Goal: Navigation & Orientation: Find specific page/section

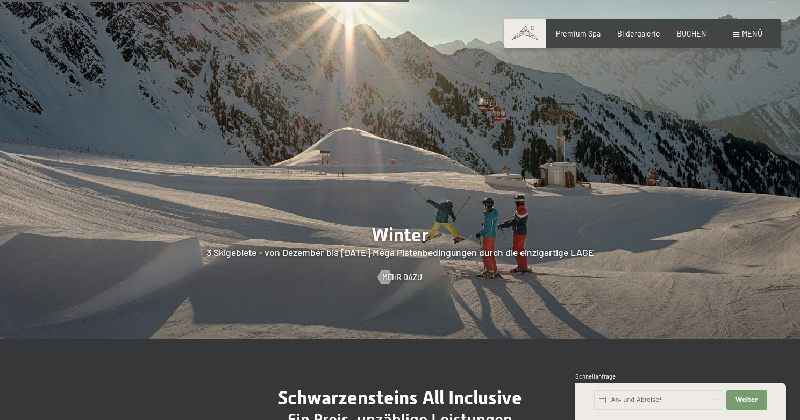
scroll to position [2292, 0]
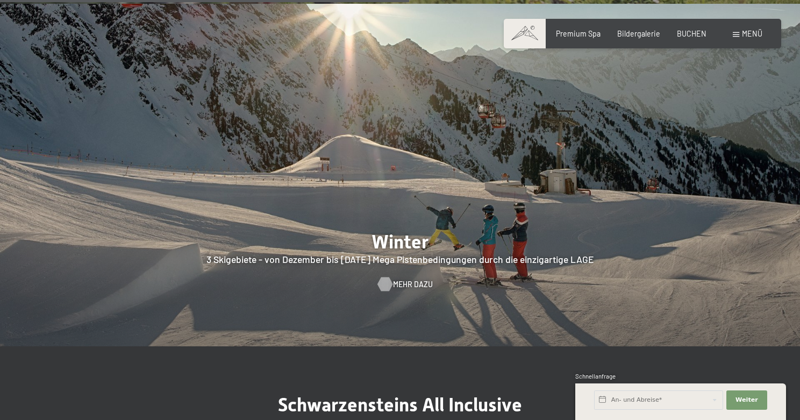
click at [401, 279] on span "Mehr dazu" at bounding box center [413, 284] width 40 height 11
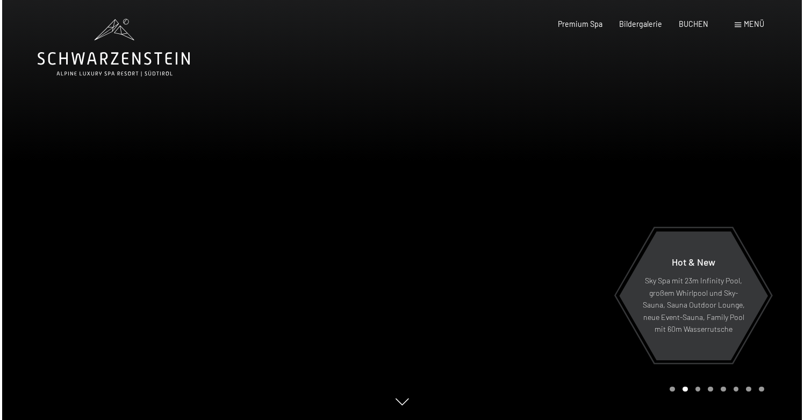
scroll to position [0, 0]
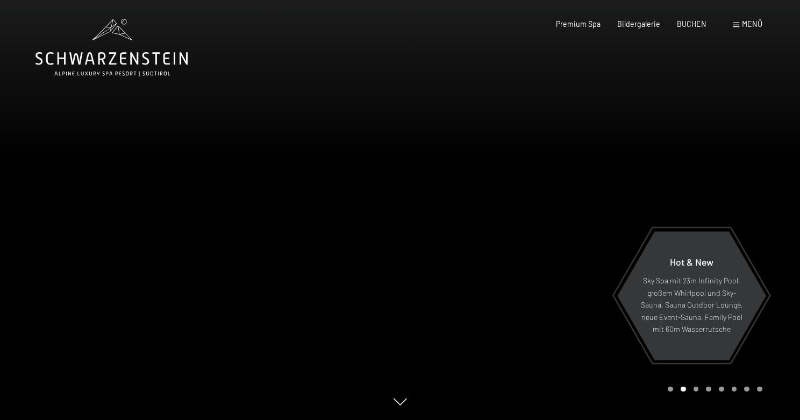
click at [748, 24] on span "Menü" at bounding box center [752, 23] width 20 height 9
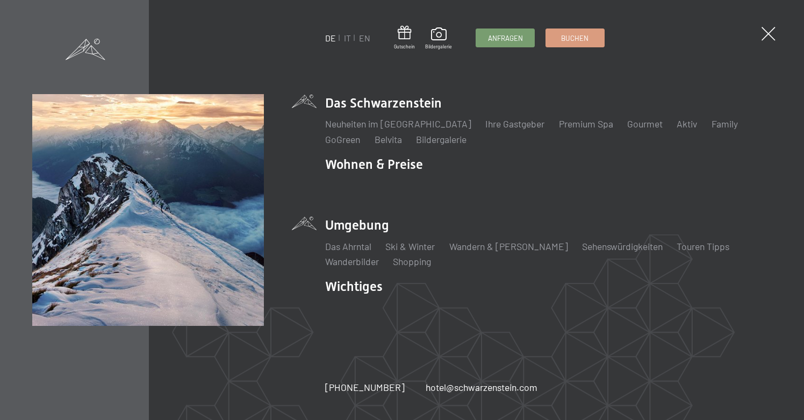
click at [362, 223] on li "Umgebung Das Ahrntal Ski & Winter Skifahren Skischule Wandern & Sommer Wandern …" at bounding box center [548, 242] width 447 height 52
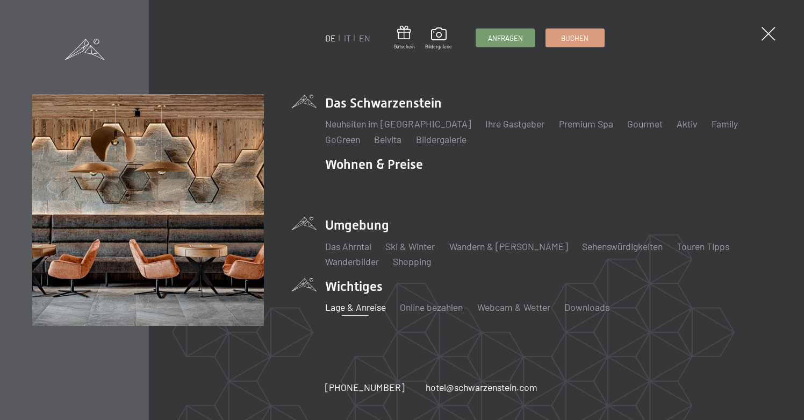
click at [358, 306] on link "Lage & Anreise" at bounding box center [355, 307] width 61 height 12
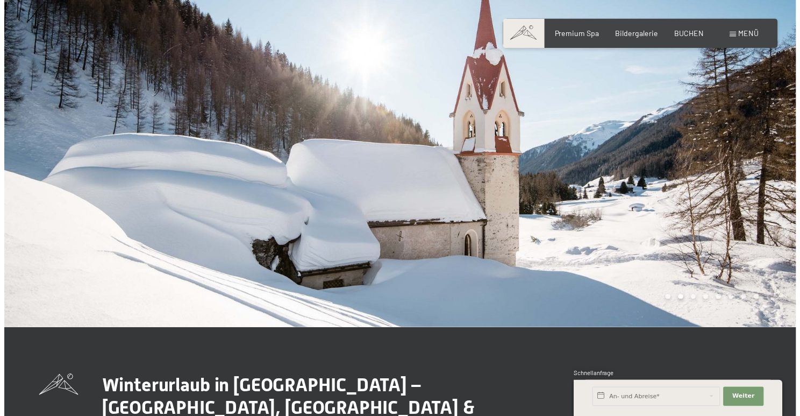
scroll to position [25, 0]
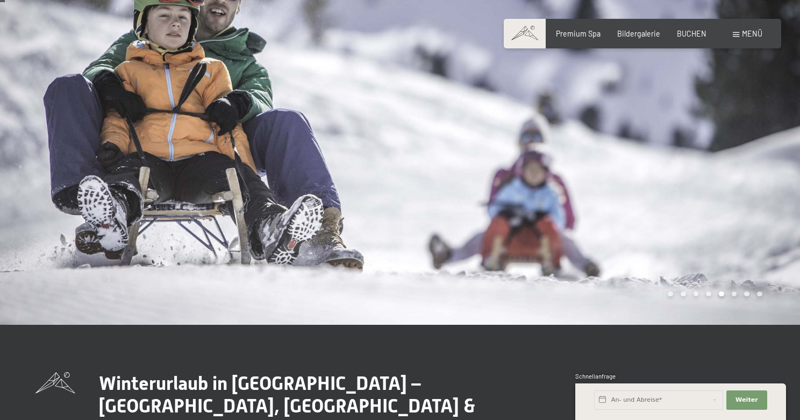
click at [419, 236] on div at bounding box center [600, 149] width 400 height 349
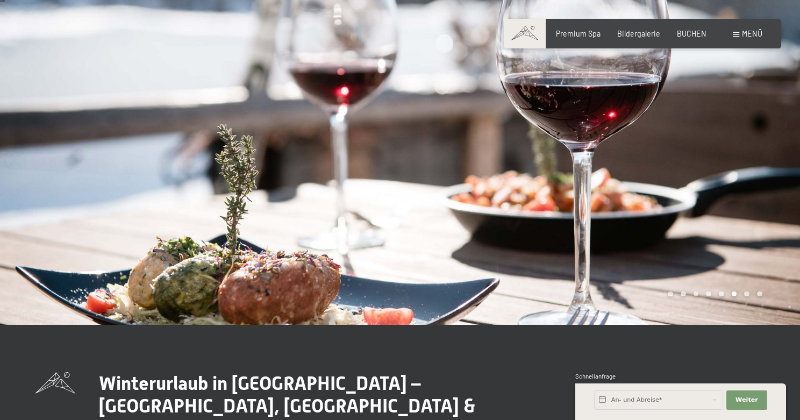
click at [419, 237] on div at bounding box center [600, 149] width 400 height 349
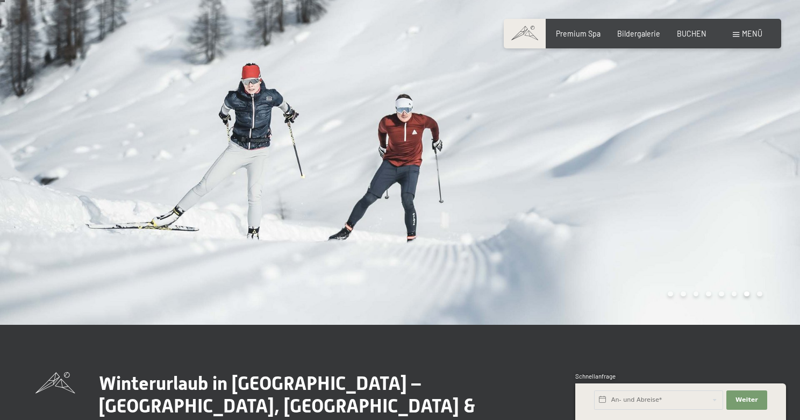
click at [419, 237] on div at bounding box center [600, 149] width 400 height 349
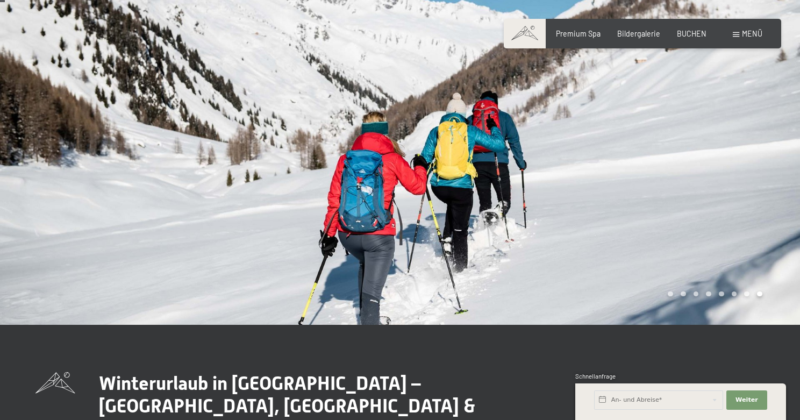
click at [419, 237] on div at bounding box center [600, 149] width 400 height 349
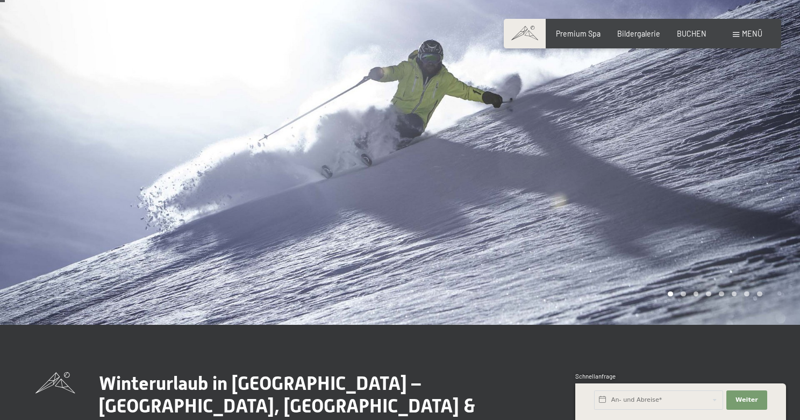
click at [419, 237] on div at bounding box center [600, 149] width 400 height 349
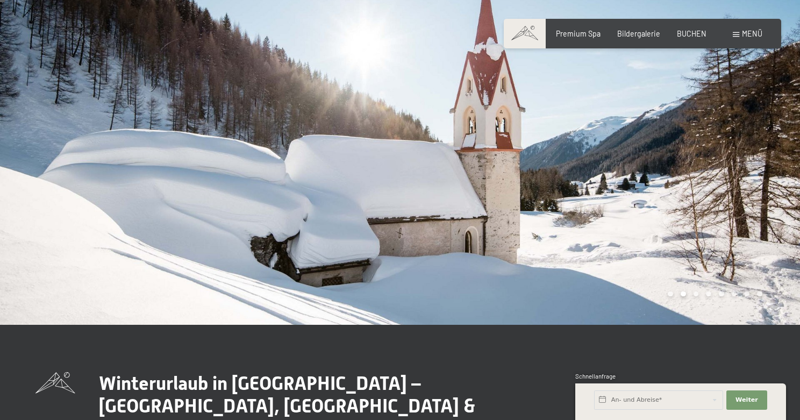
click at [420, 237] on div at bounding box center [600, 149] width 400 height 349
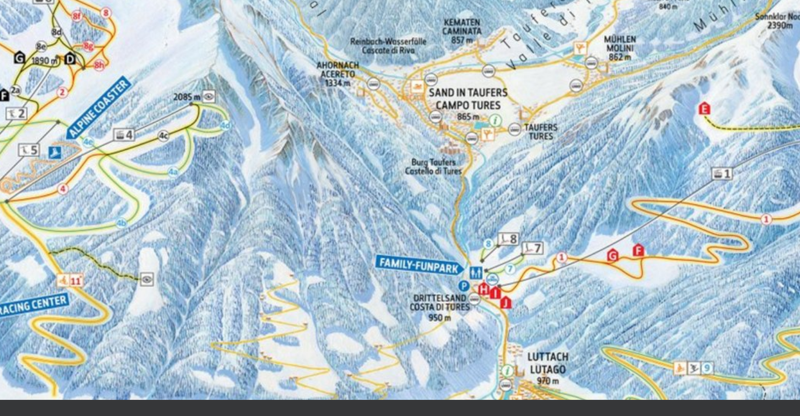
drag, startPoint x: 69, startPoint y: 135, endPoint x: 165, endPoint y: 118, distance: 97.6
click at [165, 118] on div at bounding box center [200, 149] width 400 height 349
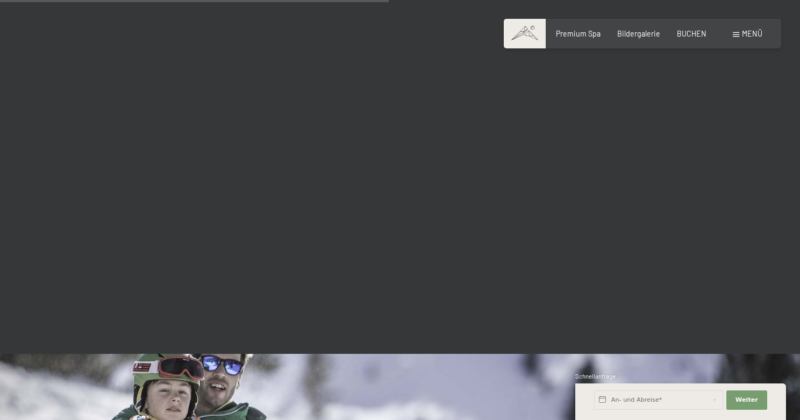
scroll to position [1618, 0]
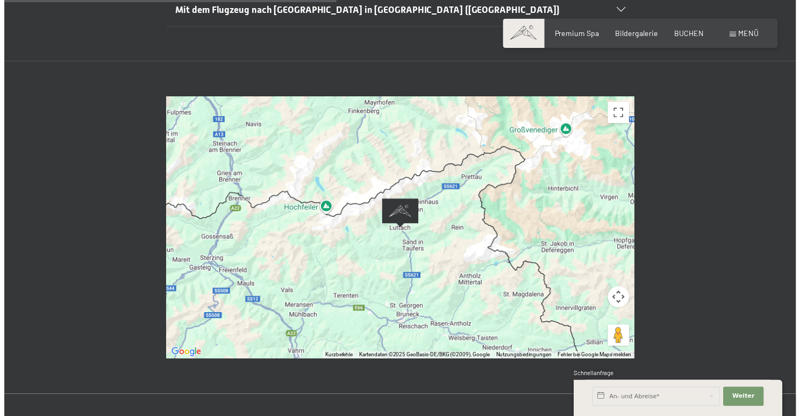
scroll to position [339, 0]
